Goal: Task Accomplishment & Management: Manage account settings

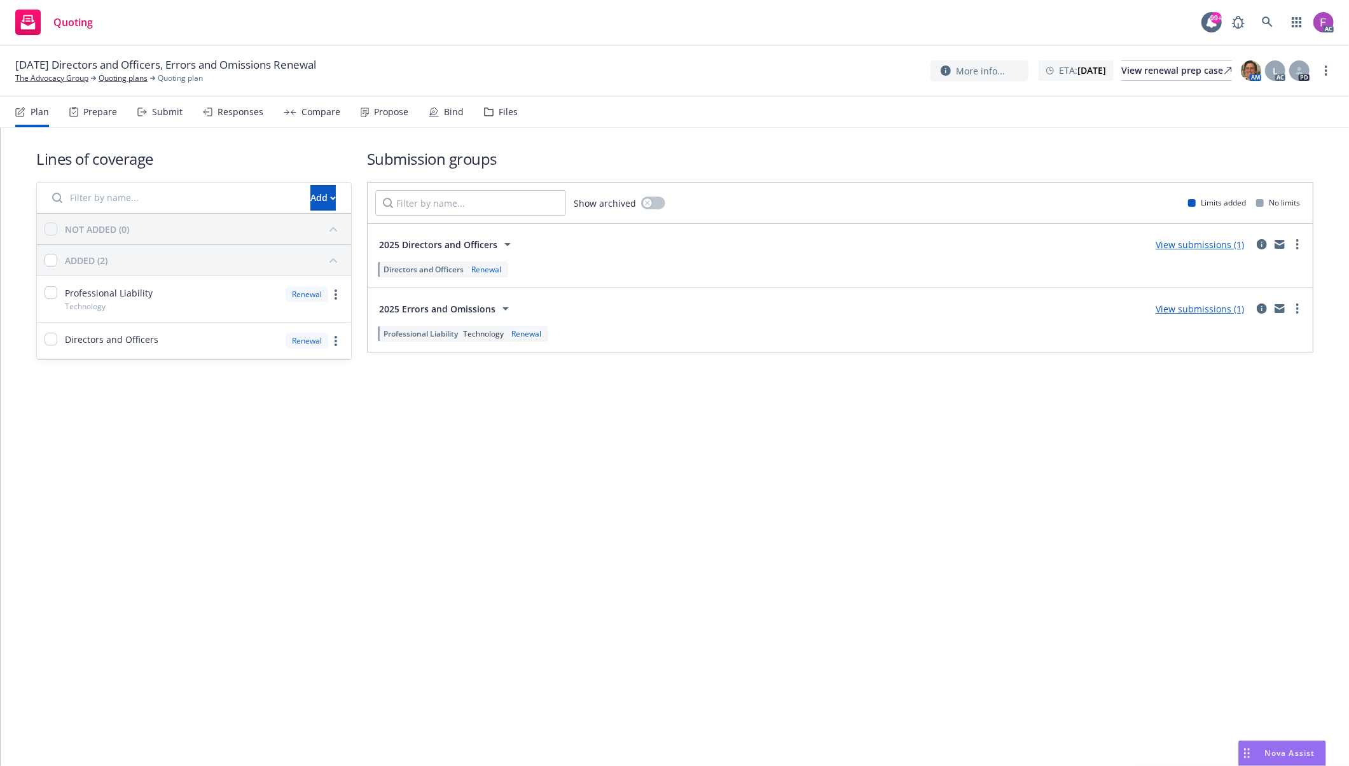
click at [499, 110] on div "Files" at bounding box center [508, 112] width 19 height 10
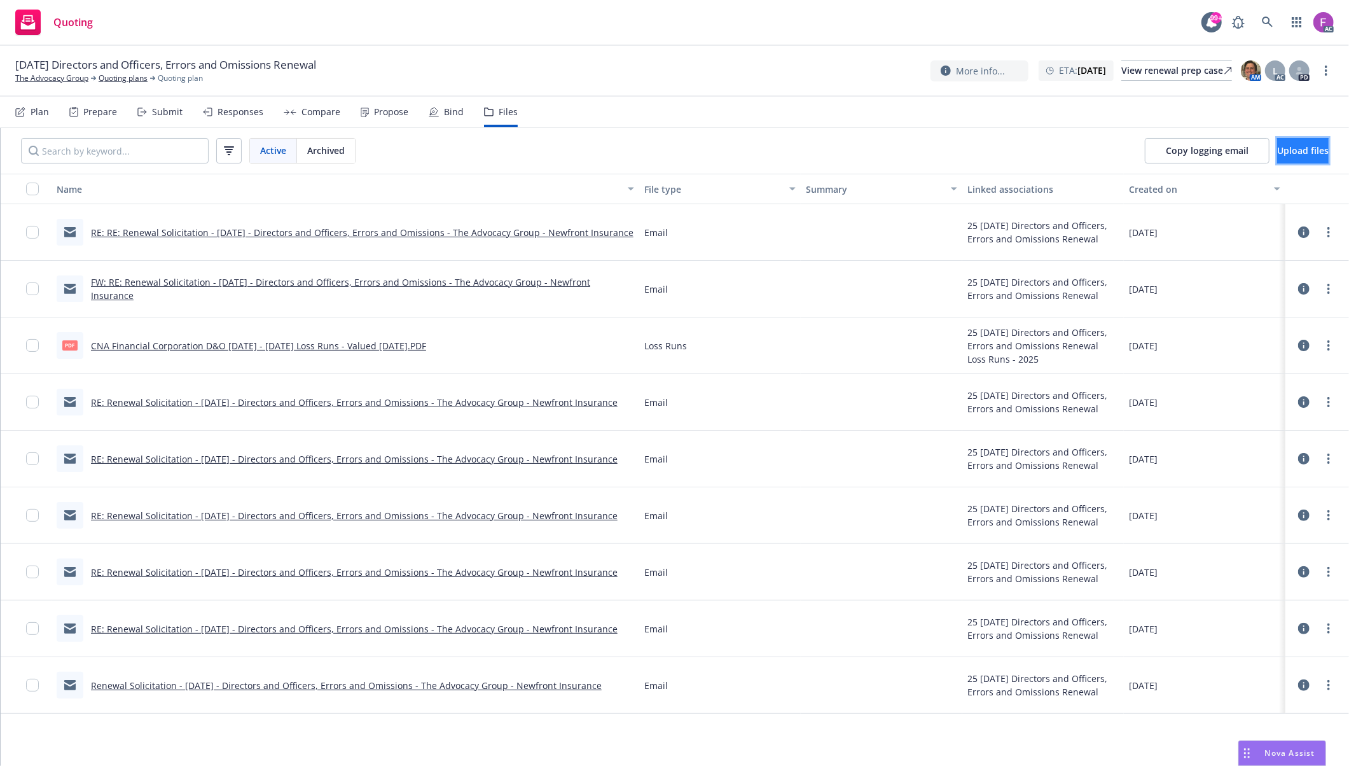
click at [1277, 156] on span "Upload files" at bounding box center [1303, 150] width 52 height 12
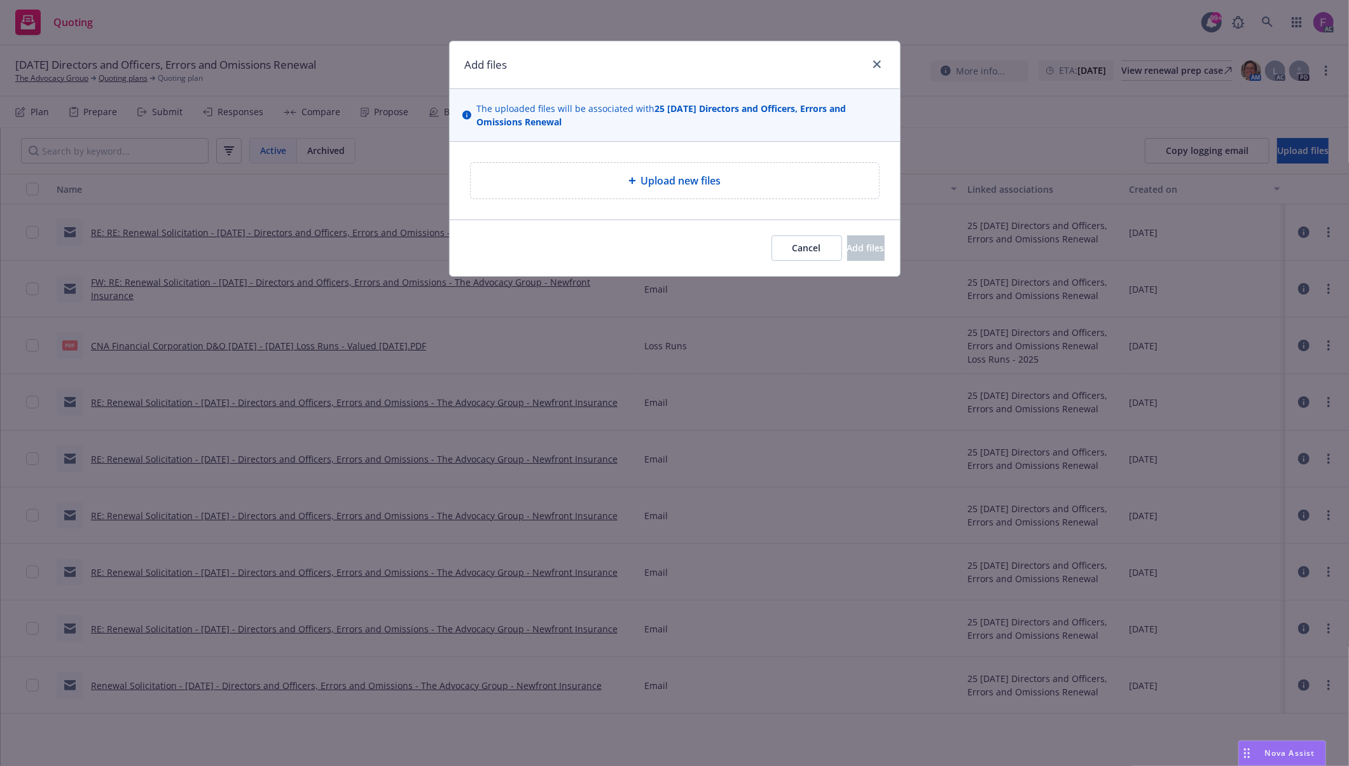
click at [688, 183] on span "Upload new files" at bounding box center [681, 180] width 80 height 15
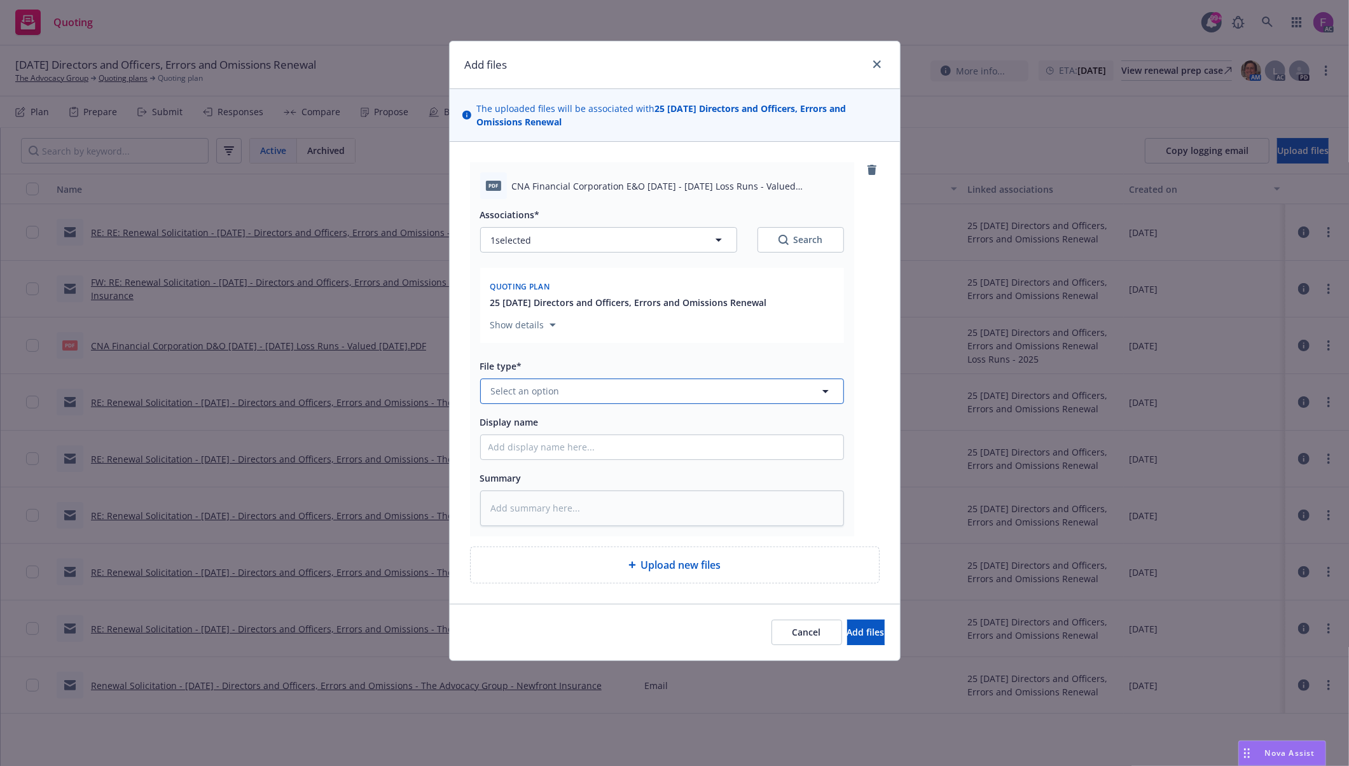
click at [547, 397] on span "Select an option" at bounding box center [525, 390] width 69 height 13
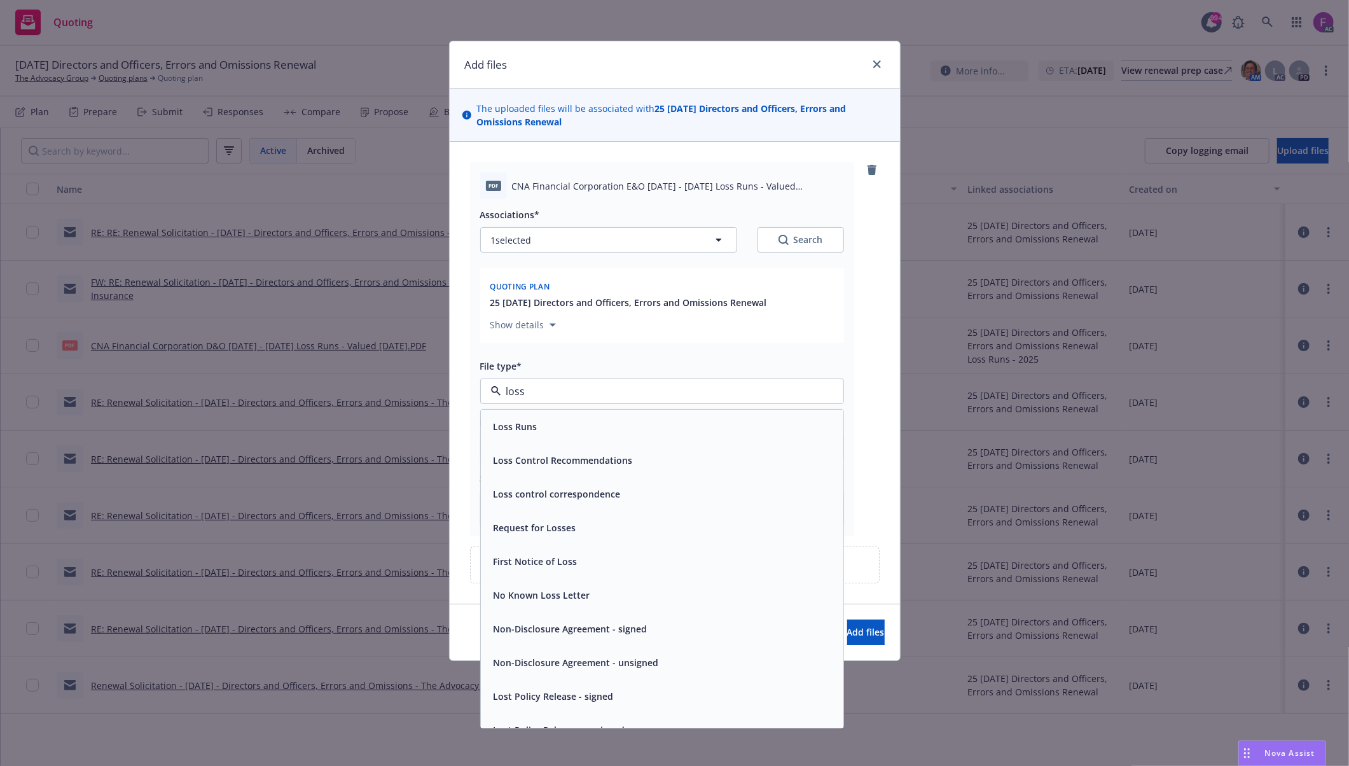
paste input "Loss Run"
type input "Loss Run"
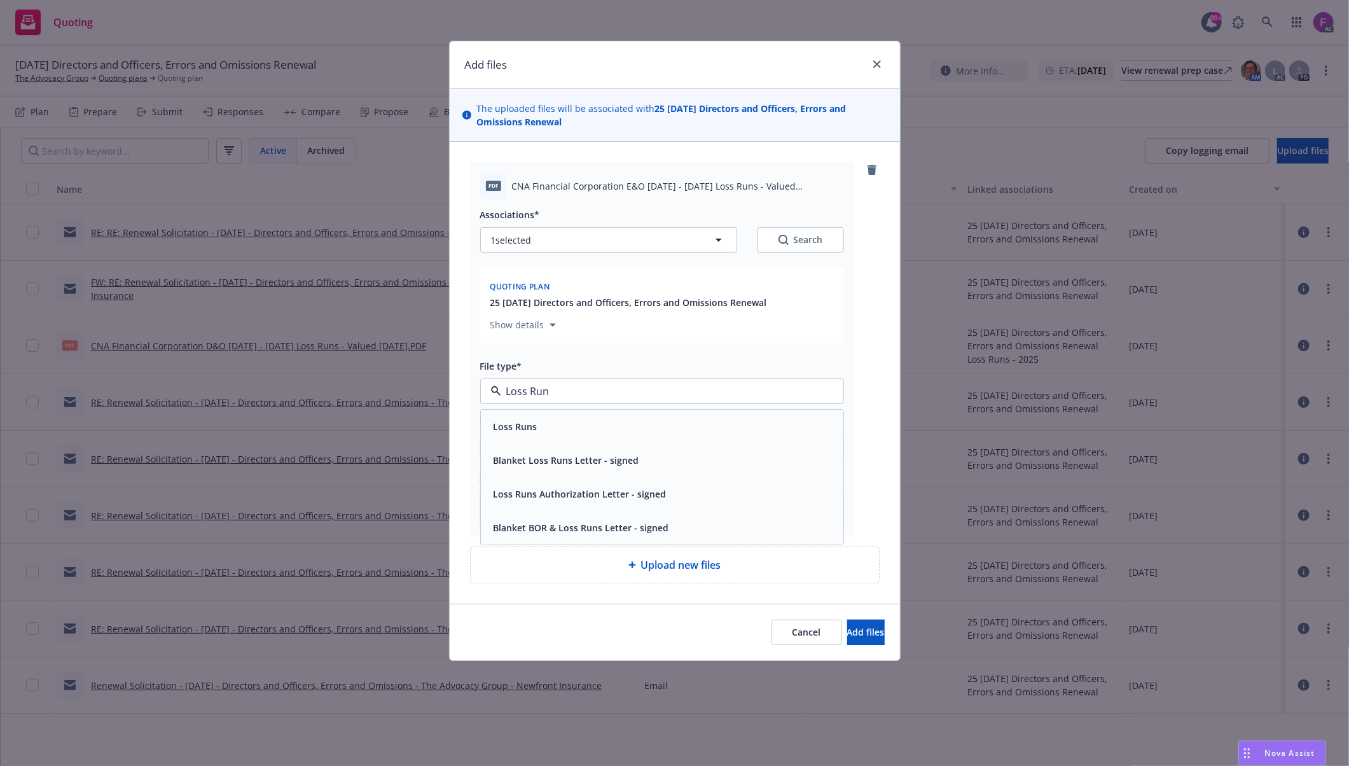
click at [535, 416] on div "Loss Runs" at bounding box center [662, 427] width 362 height 34
click at [588, 237] on button "1 selected" at bounding box center [608, 239] width 257 height 25
type textarea "x"
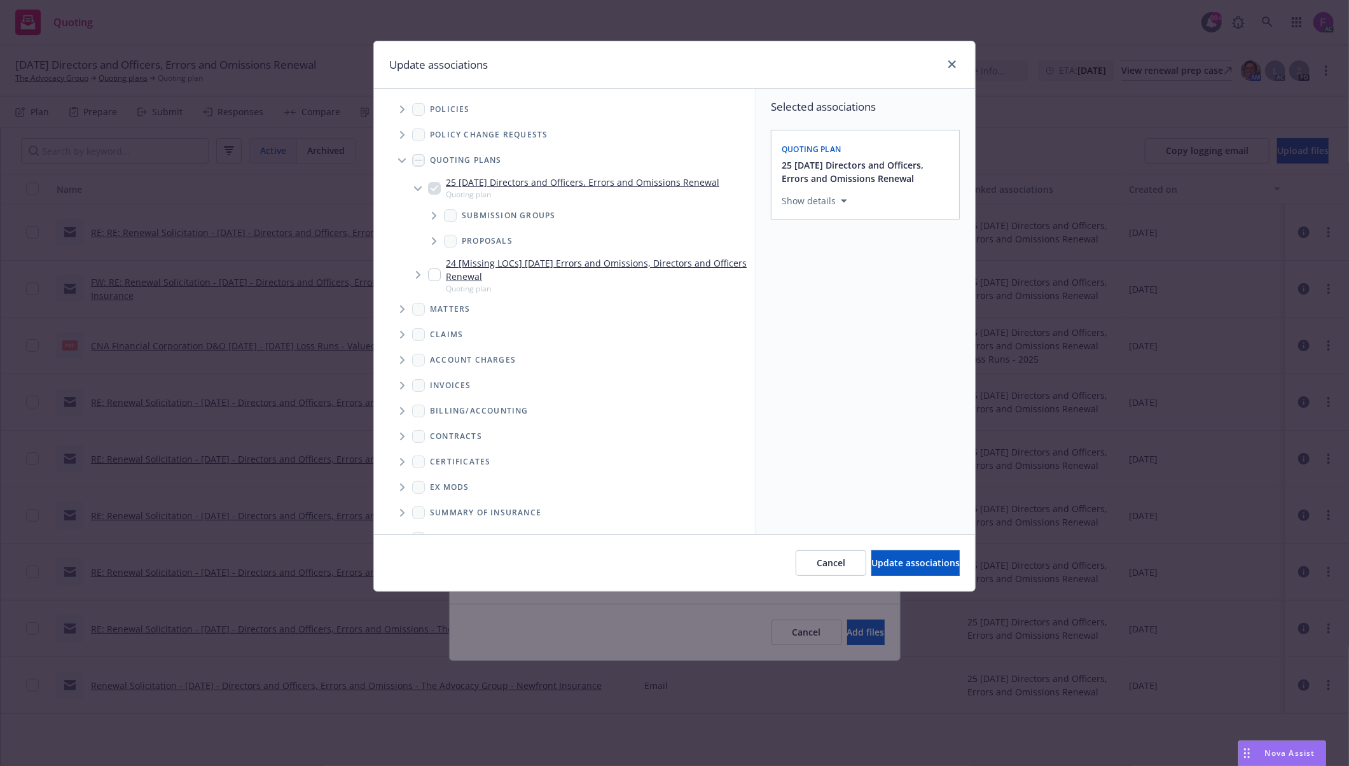
click at [401, 106] on icon "Tree Example" at bounding box center [402, 110] width 5 height 8
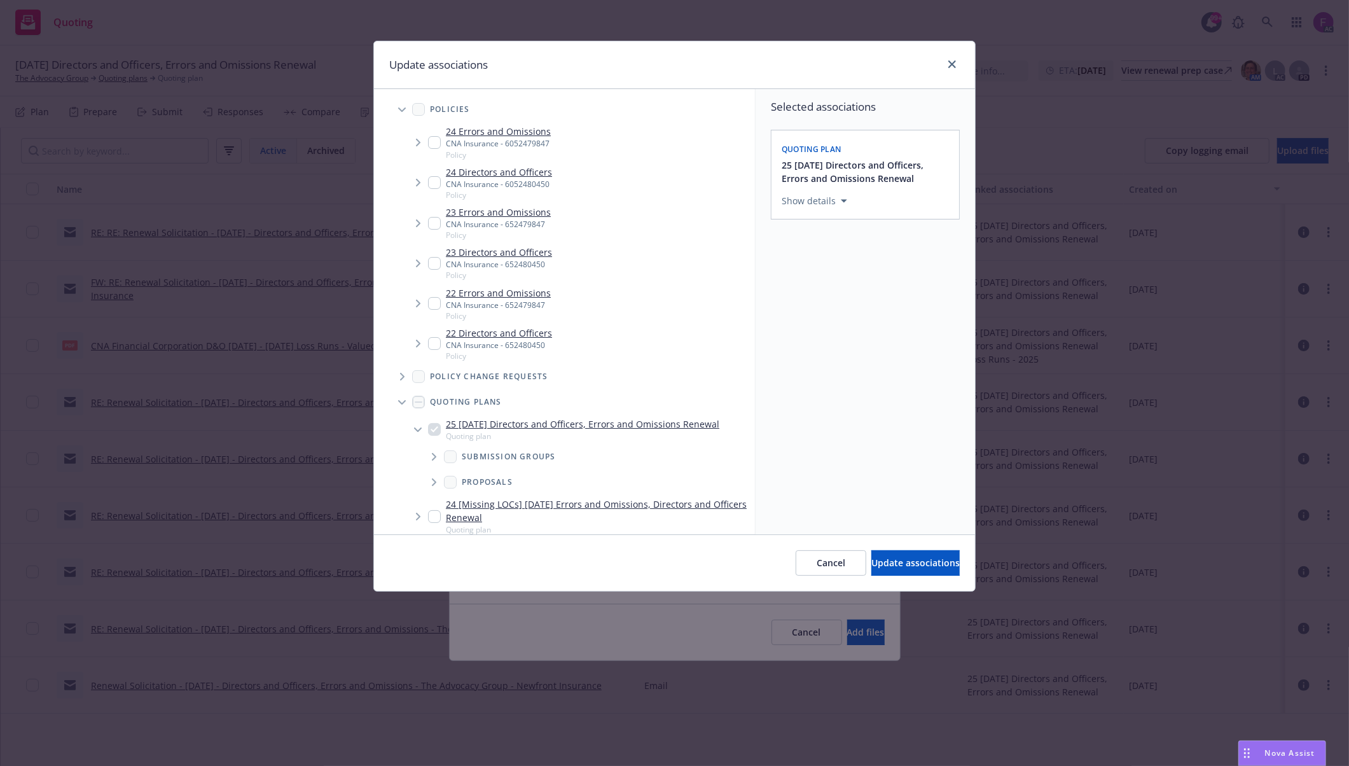
click at [433, 217] on input "Tree Example" at bounding box center [434, 223] width 13 height 13
checkbox input "true"
click at [431, 308] on input "Tree Example" at bounding box center [434, 303] width 13 height 13
checkbox input "true"
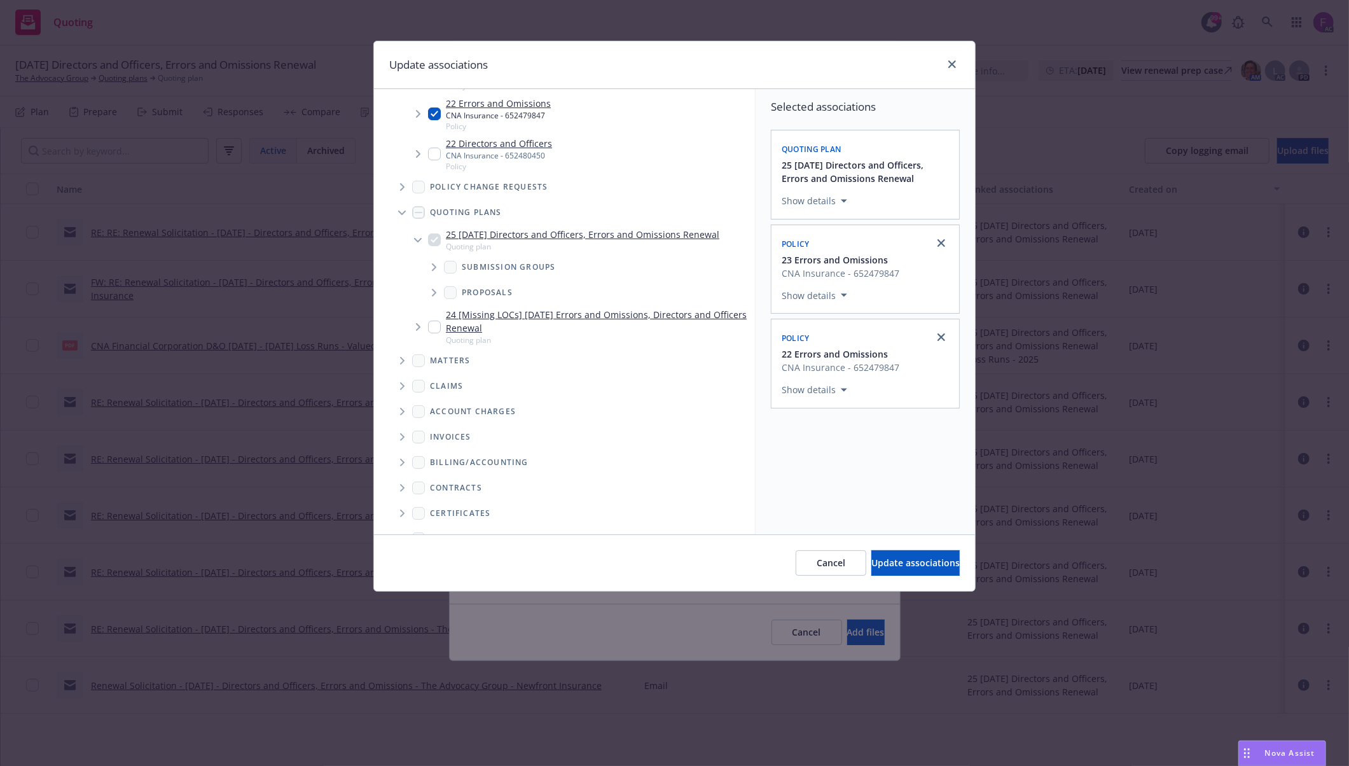
scroll to position [290, 0]
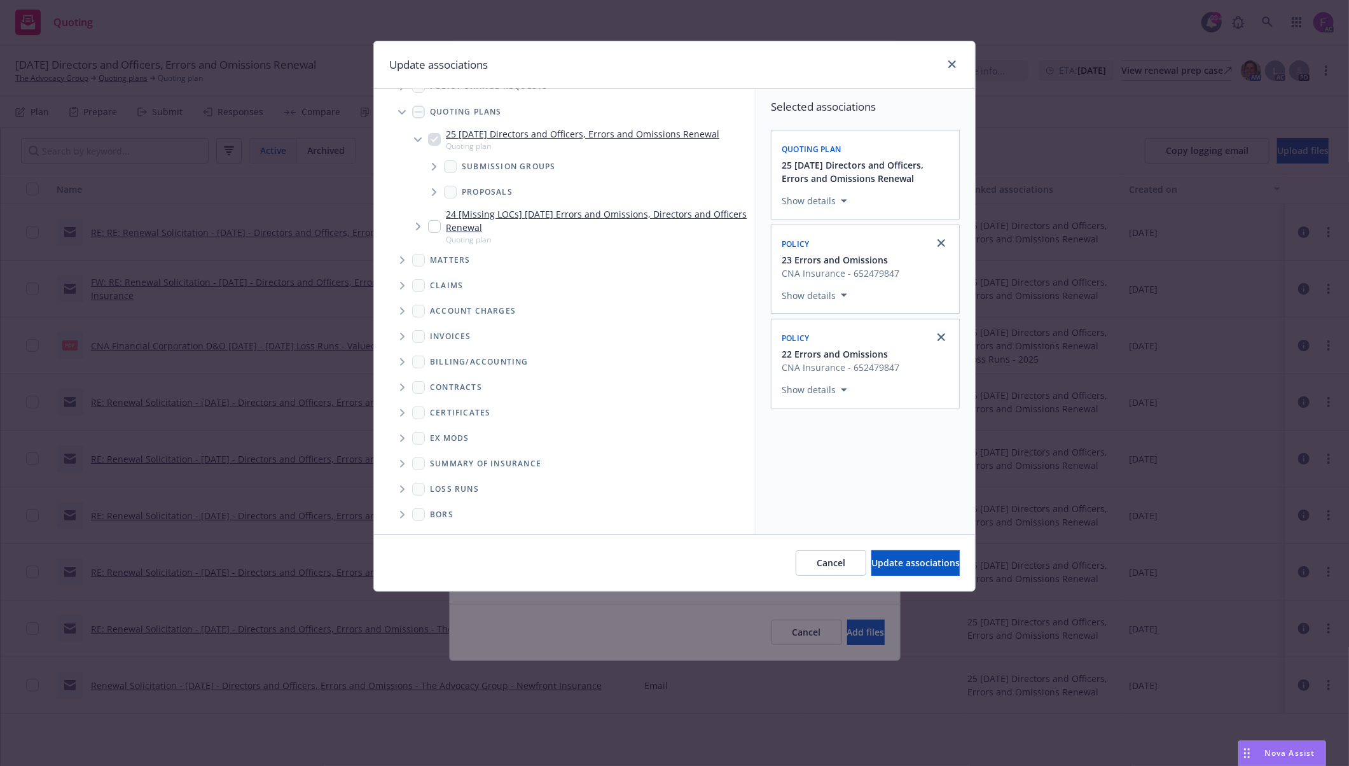
click at [400, 491] on icon "Folder Tree Example" at bounding box center [402, 489] width 5 height 8
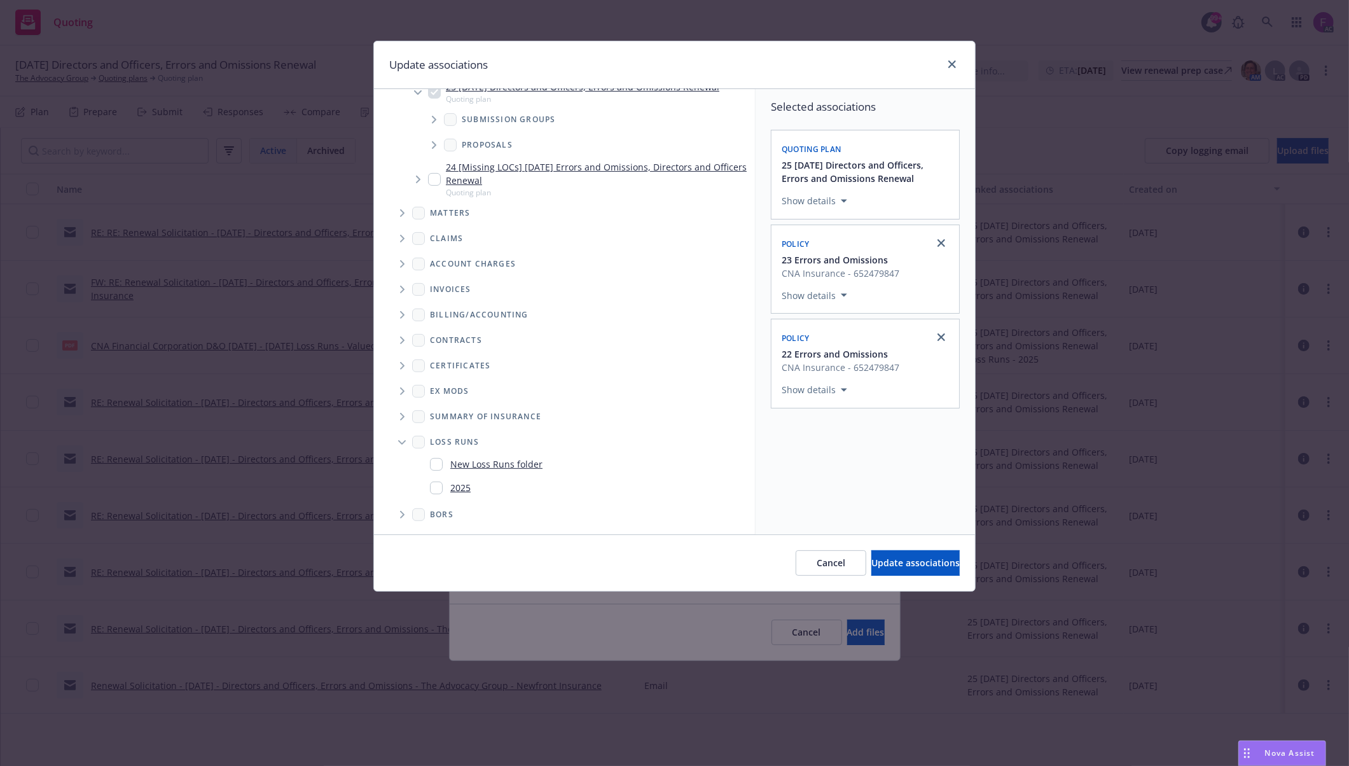
click at [435, 488] on input "Folder Tree Example" at bounding box center [436, 487] width 13 height 13
checkbox input "true"
click at [916, 500] on div "Selected associations Quoting plan 25 [DATE] Directors and Officers, Errors and…" at bounding box center [864, 311] width 219 height 445
click at [916, 558] on span "Update associations" at bounding box center [915, 562] width 88 height 12
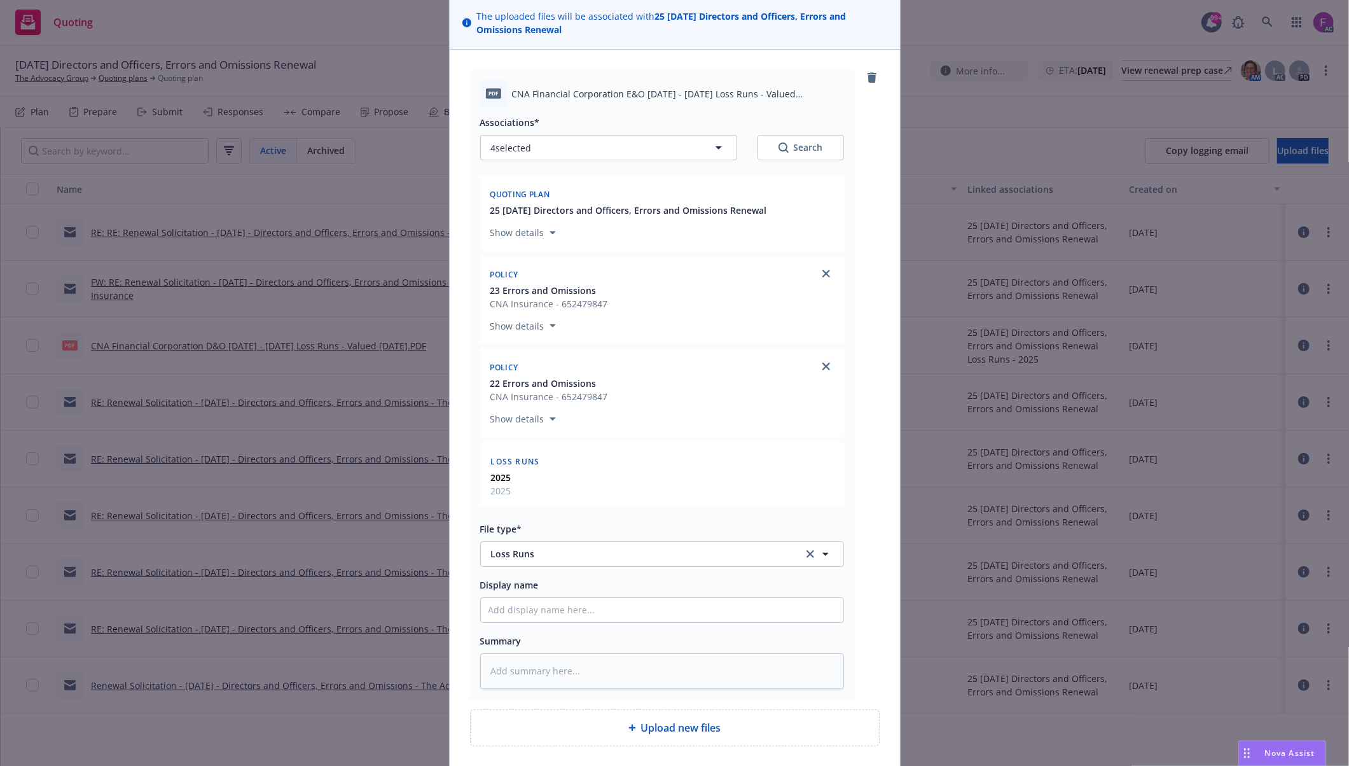
scroll to position [193, 0]
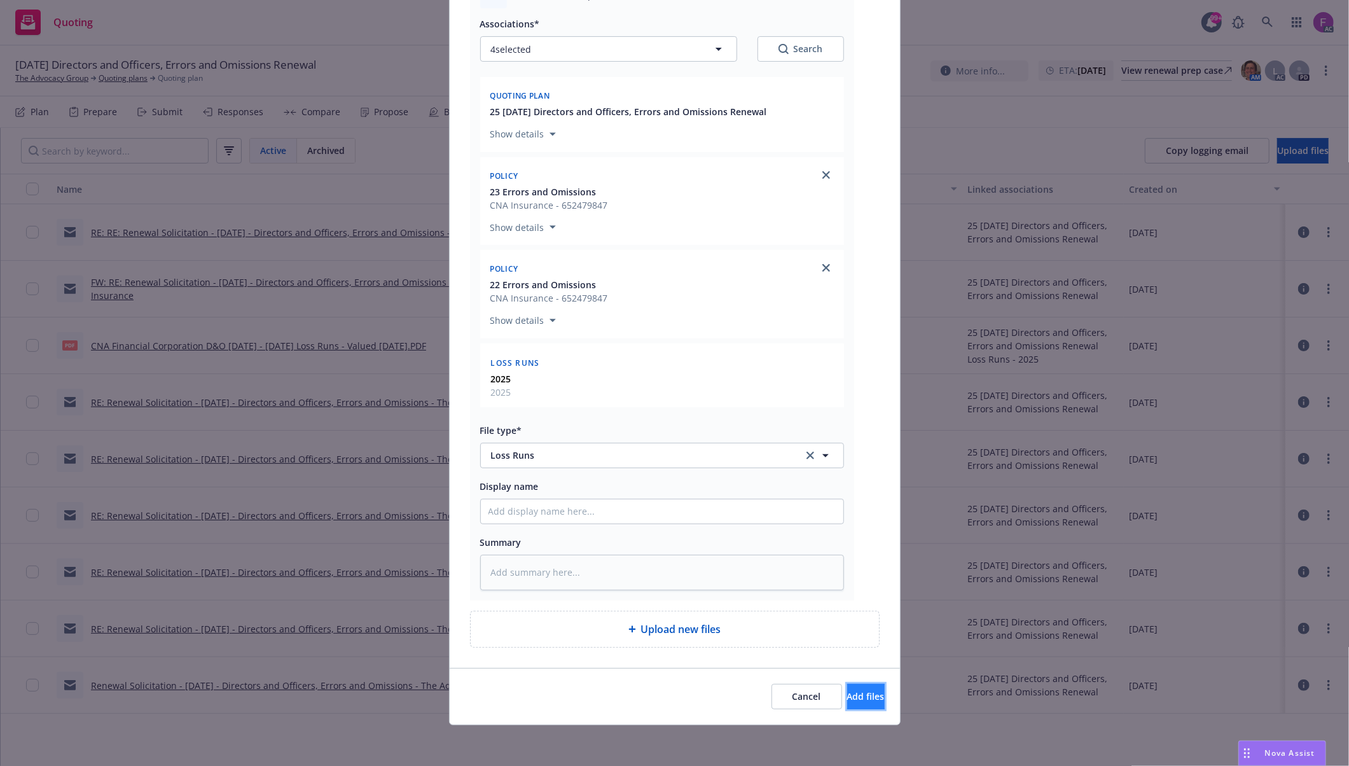
click at [847, 698] on span "Add files" at bounding box center [866, 696] width 38 height 12
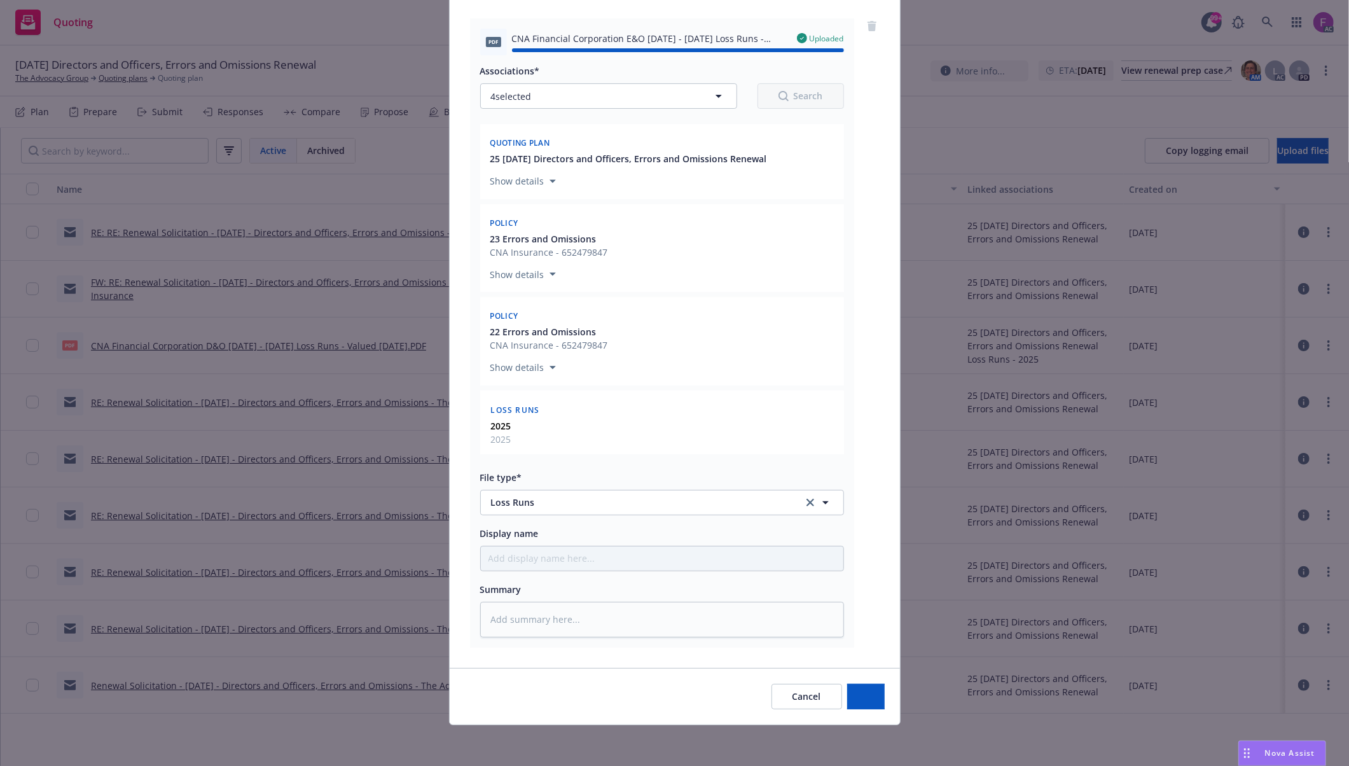
type textarea "x"
